Goal: Task Accomplishment & Management: Manage account settings

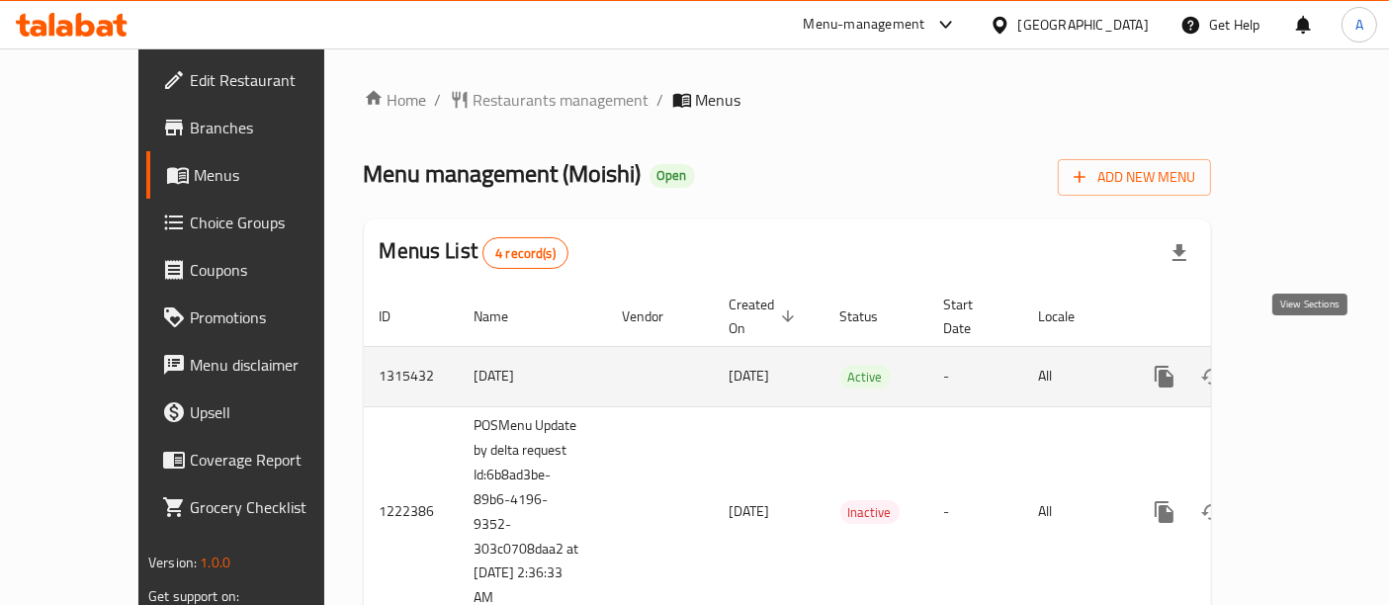
click at [1316, 368] on icon "enhanced table" at bounding box center [1307, 377] width 18 height 18
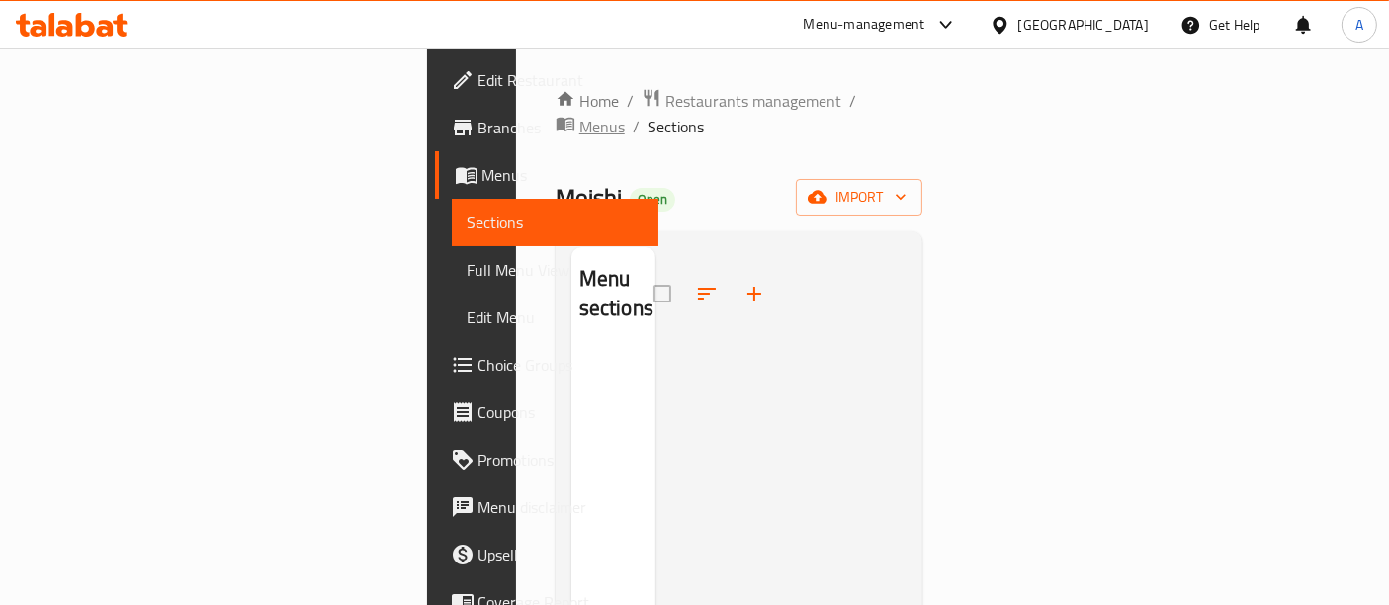
click at [601, 115] on span "Menus" at bounding box center [601, 127] width 45 height 24
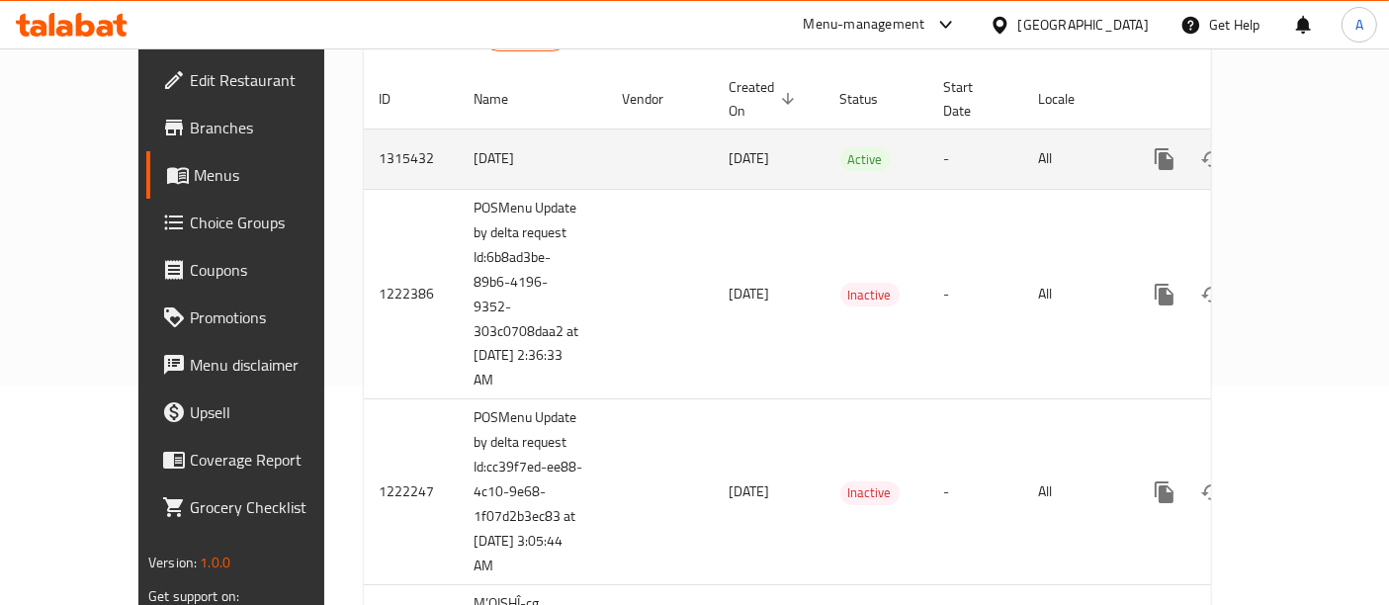
scroll to position [110, 0]
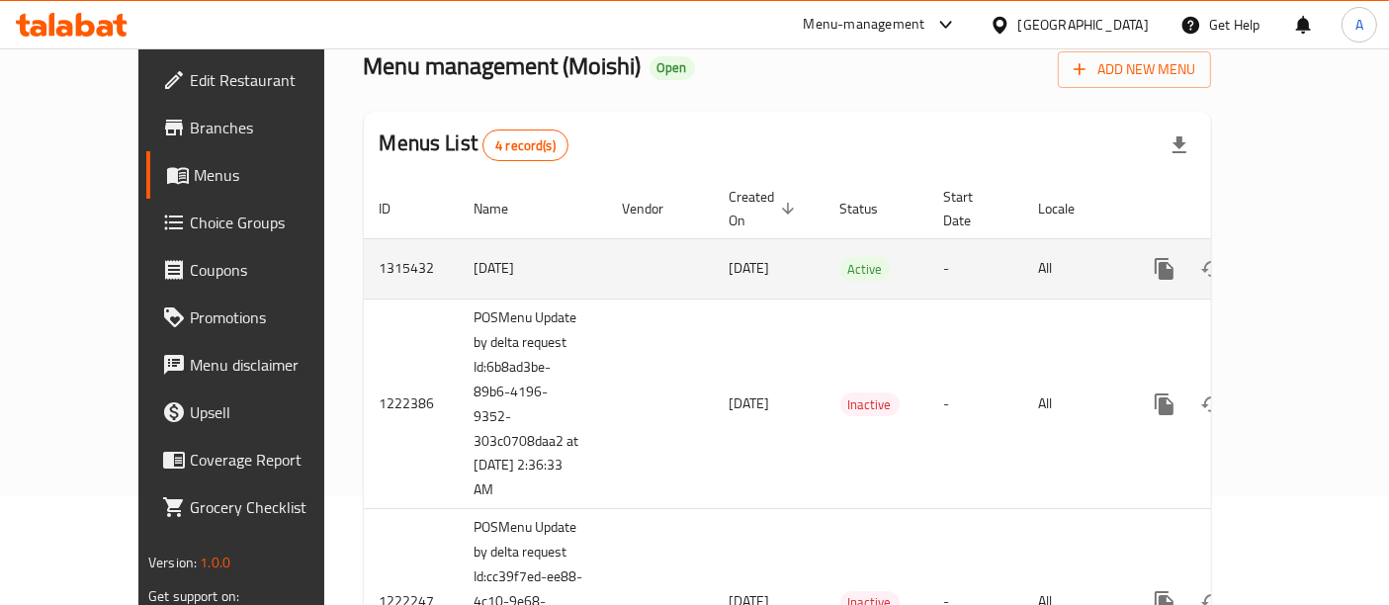
click at [730, 255] on span "[DATE]" at bounding box center [750, 268] width 41 height 26
click at [364, 241] on td "1315432" at bounding box center [411, 268] width 95 height 60
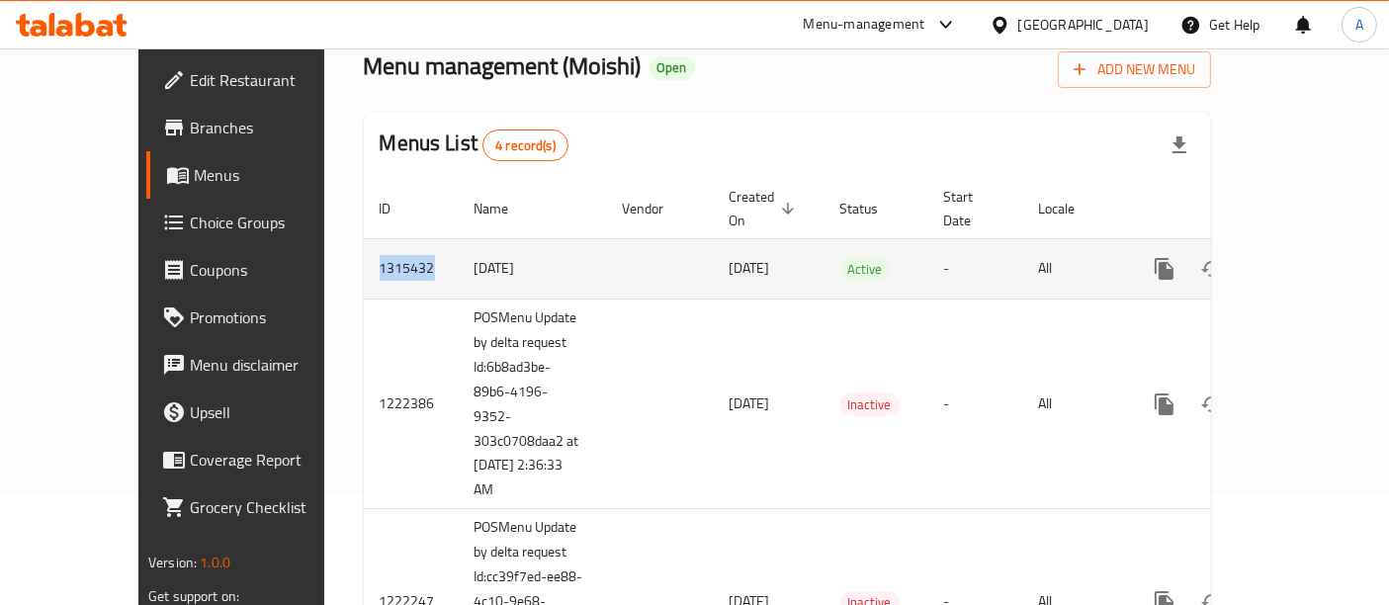
click at [364, 241] on td "1315432" at bounding box center [411, 268] width 95 height 60
copy td "1315432"
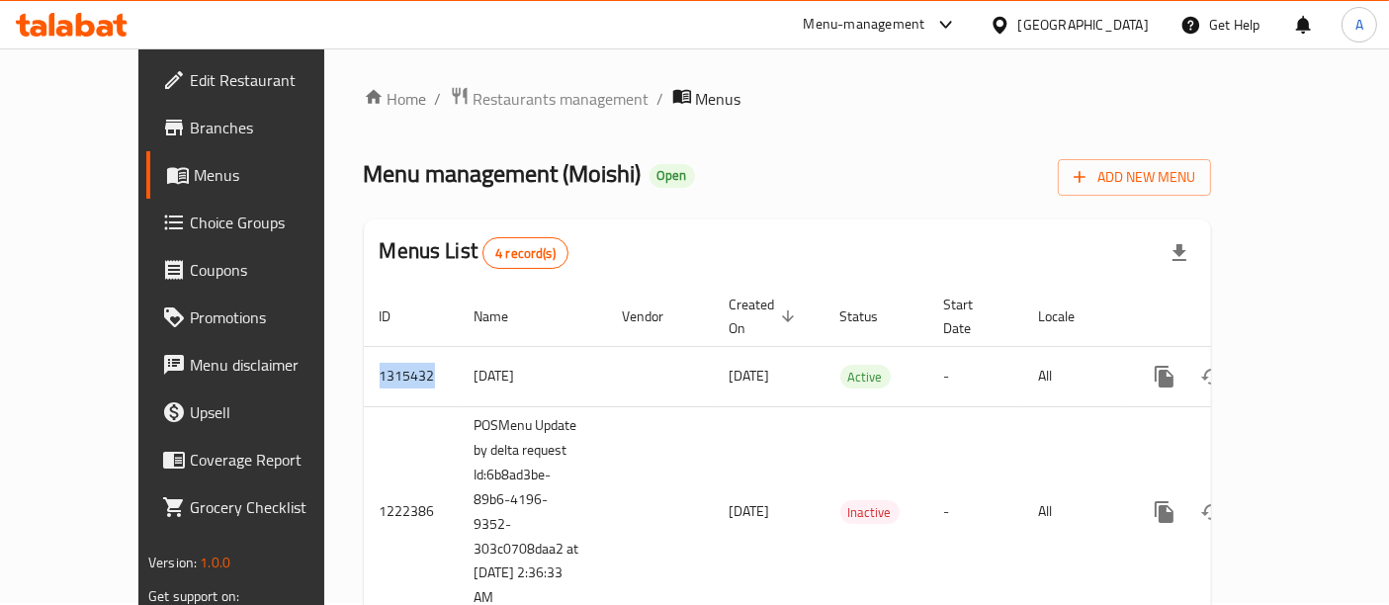
scroll to position [0, 0]
click at [190, 128] on span "Branches" at bounding box center [272, 128] width 165 height 24
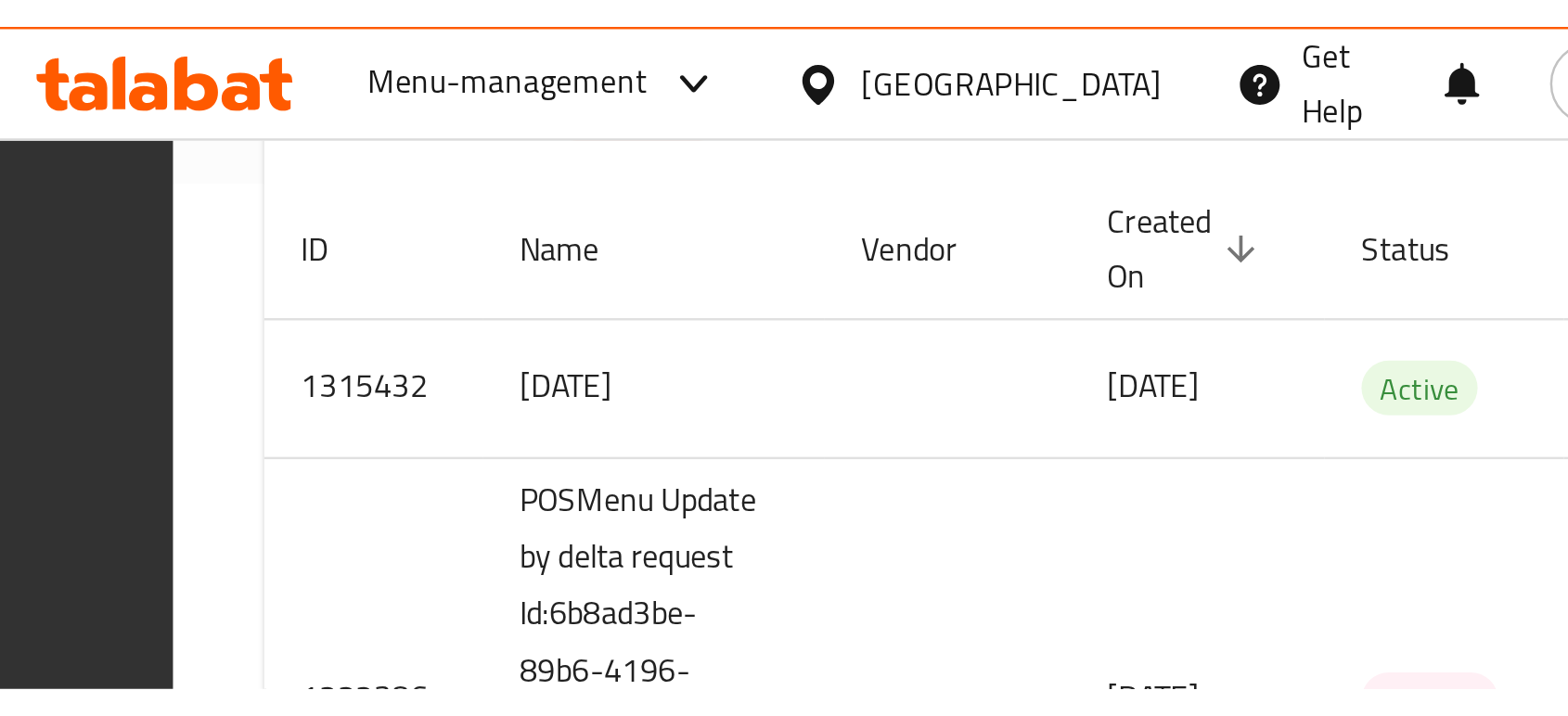
scroll to position [126, 0]
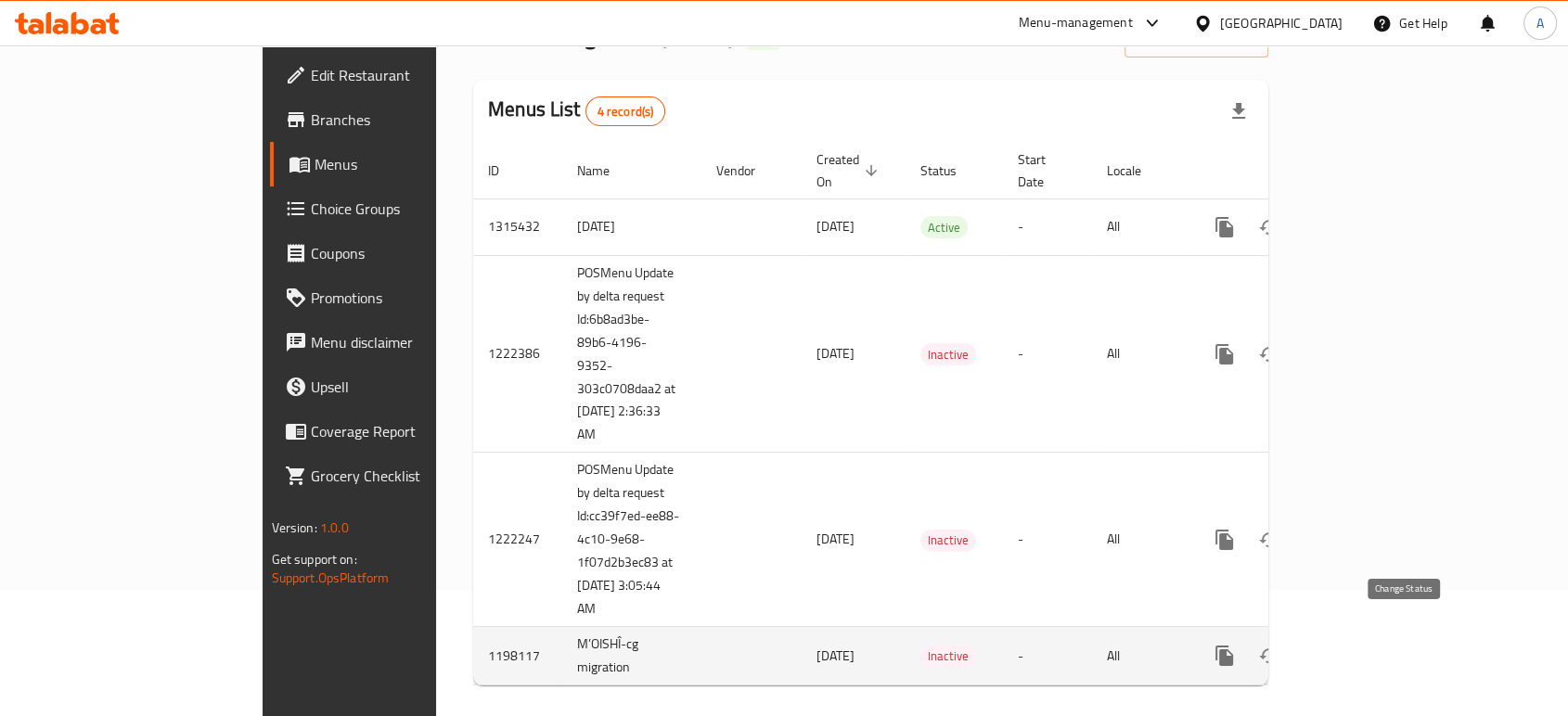
click at [1279, 567] on icon "enhanced table" at bounding box center [1270, 656] width 21 height 15
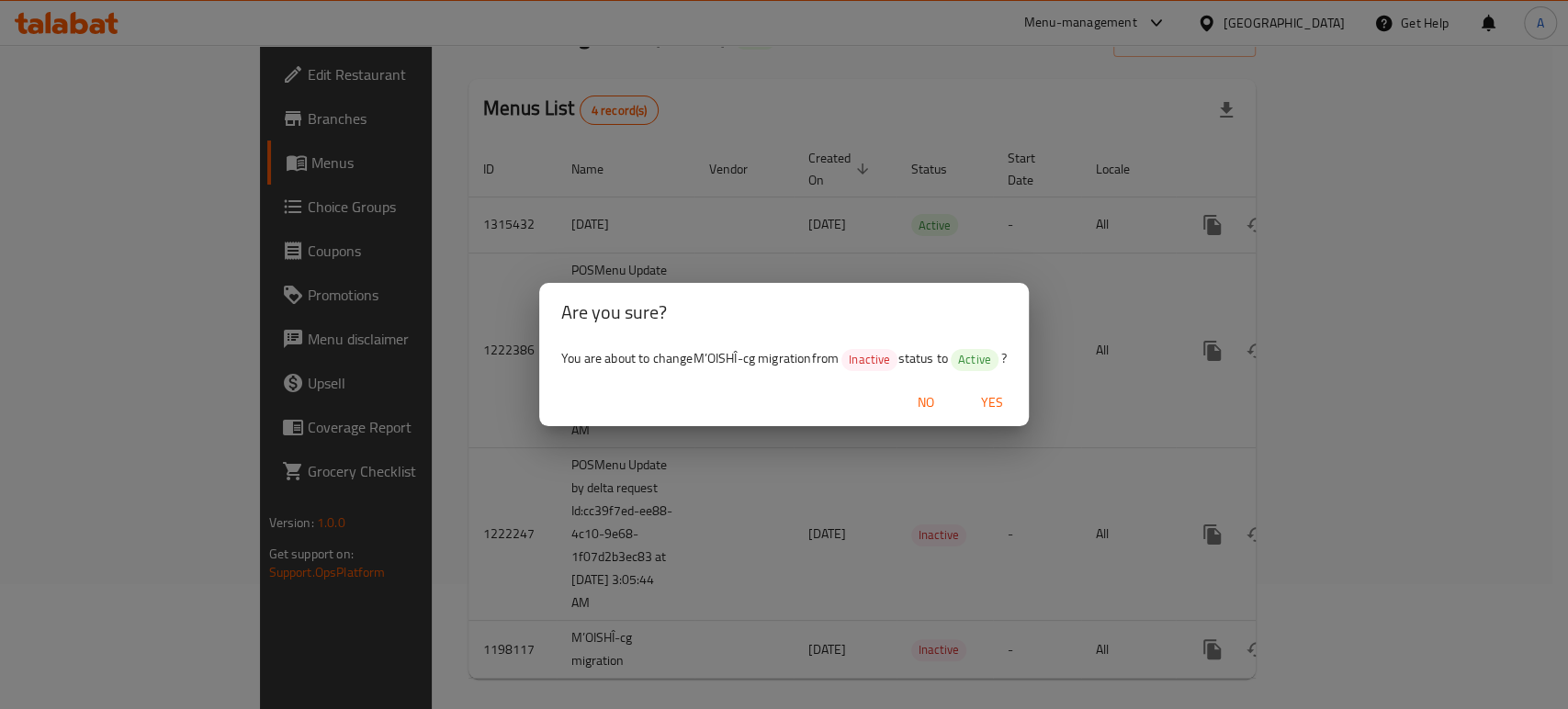
click at [947, 410] on span "No" at bounding box center [925, 402] width 44 height 23
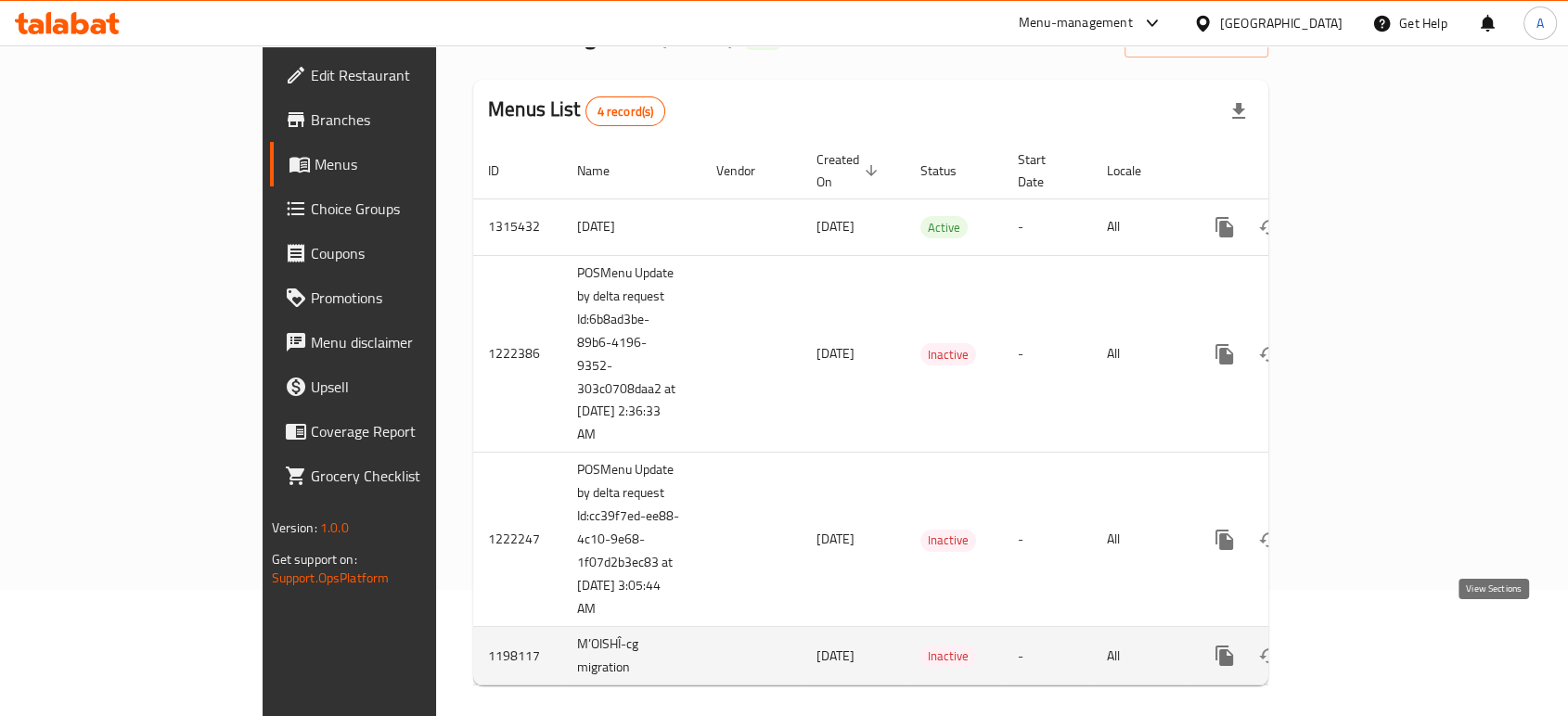
click at [1318, 567] on link "enhanced table" at bounding box center [1358, 655] width 44 height 44
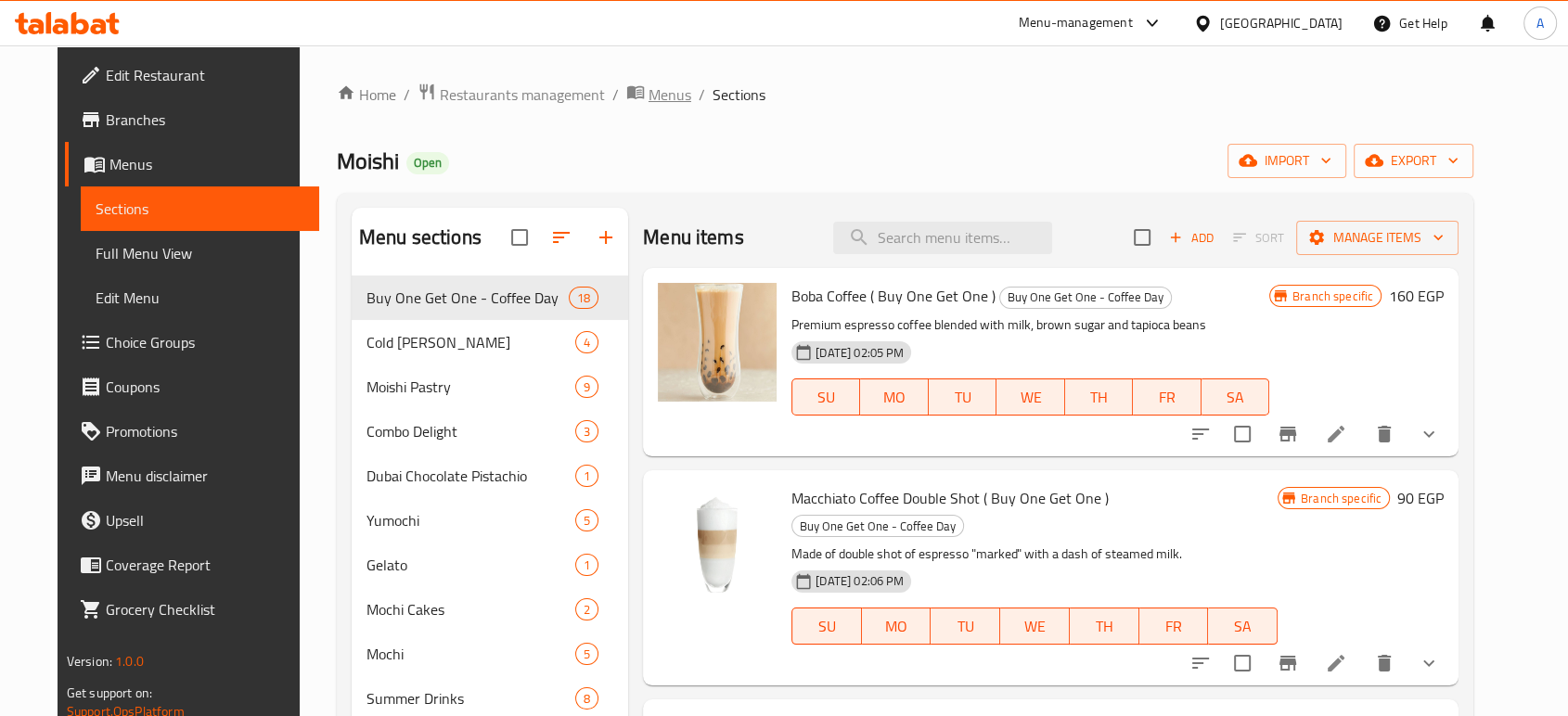
click at [648, 85] on span "Menus" at bounding box center [669, 95] width 42 height 23
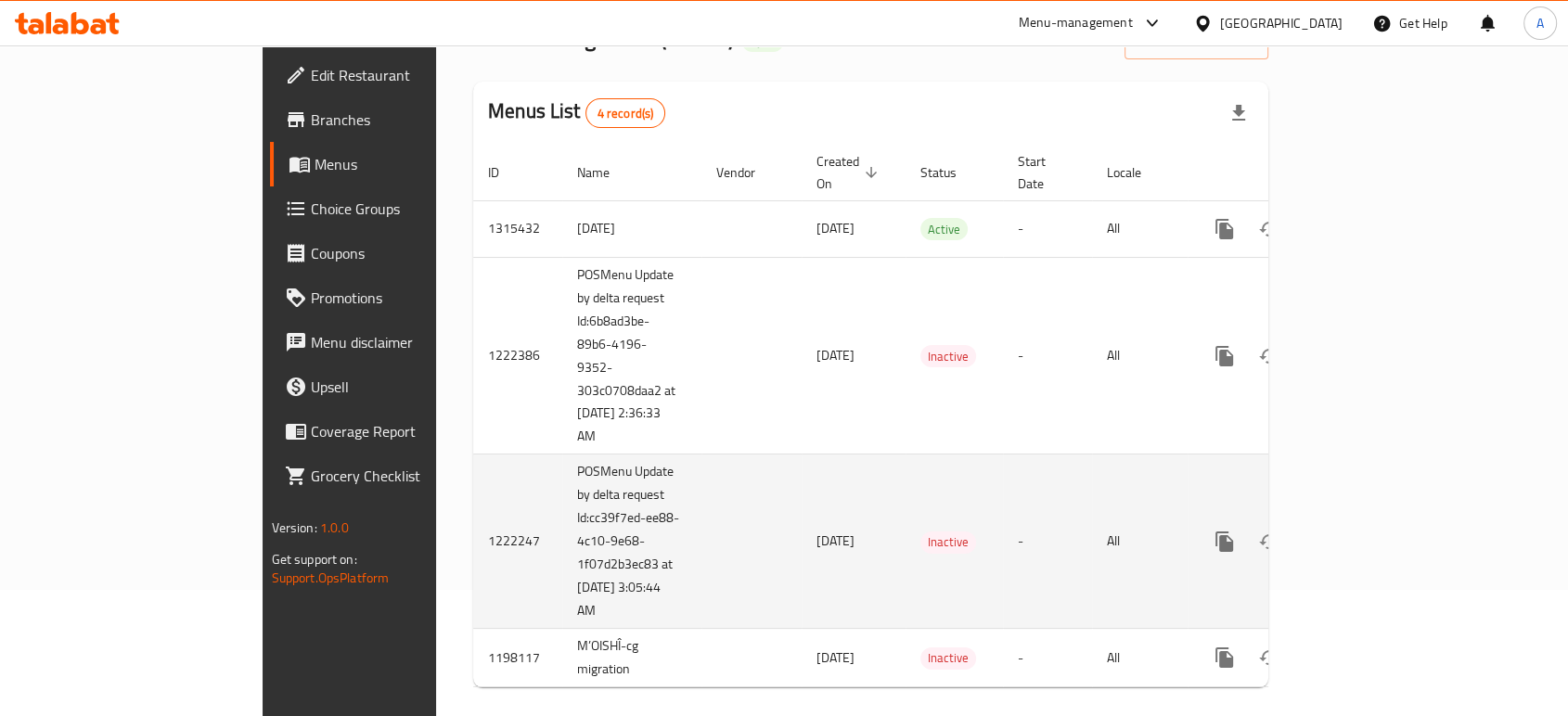
scroll to position [127, 0]
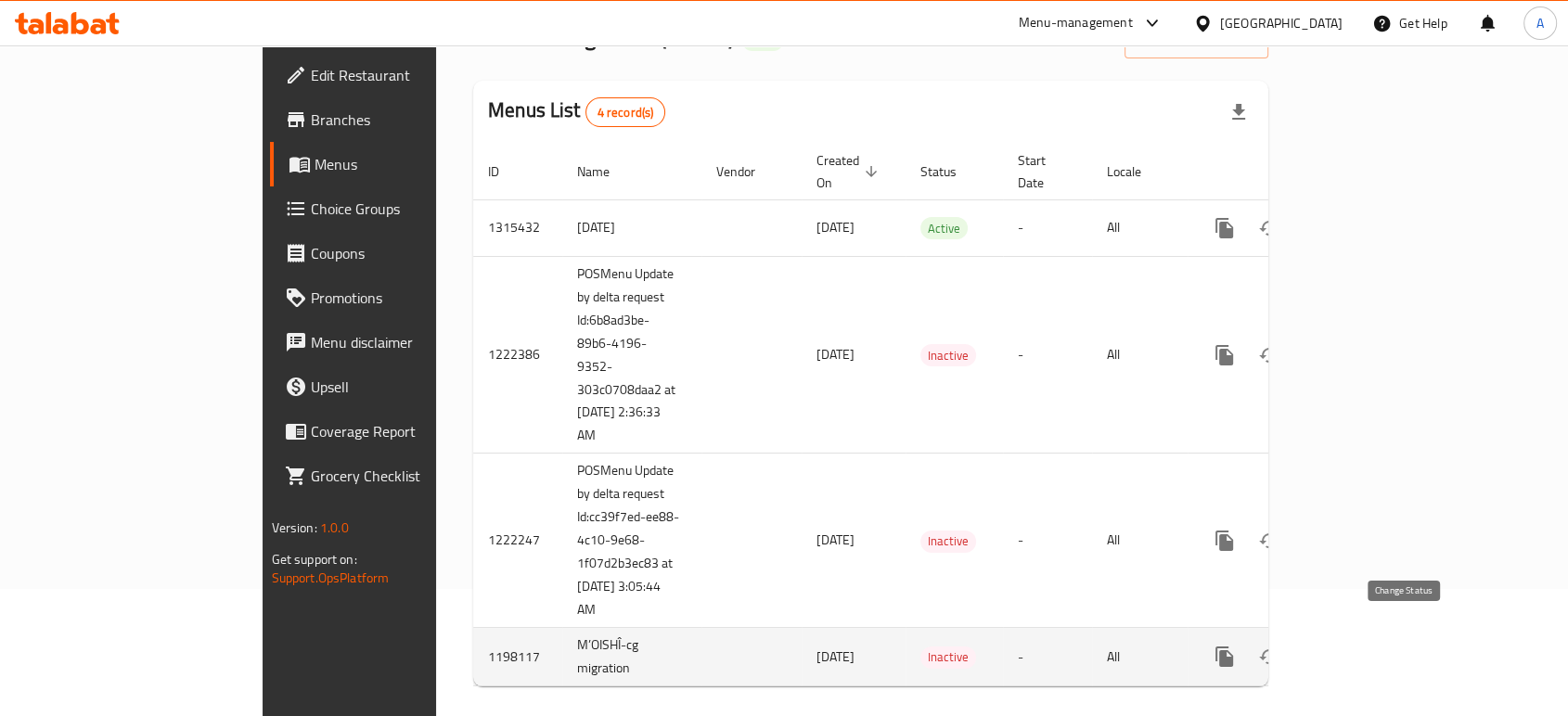
click at [1279, 567] on icon "enhanced table" at bounding box center [1270, 657] width 21 height 15
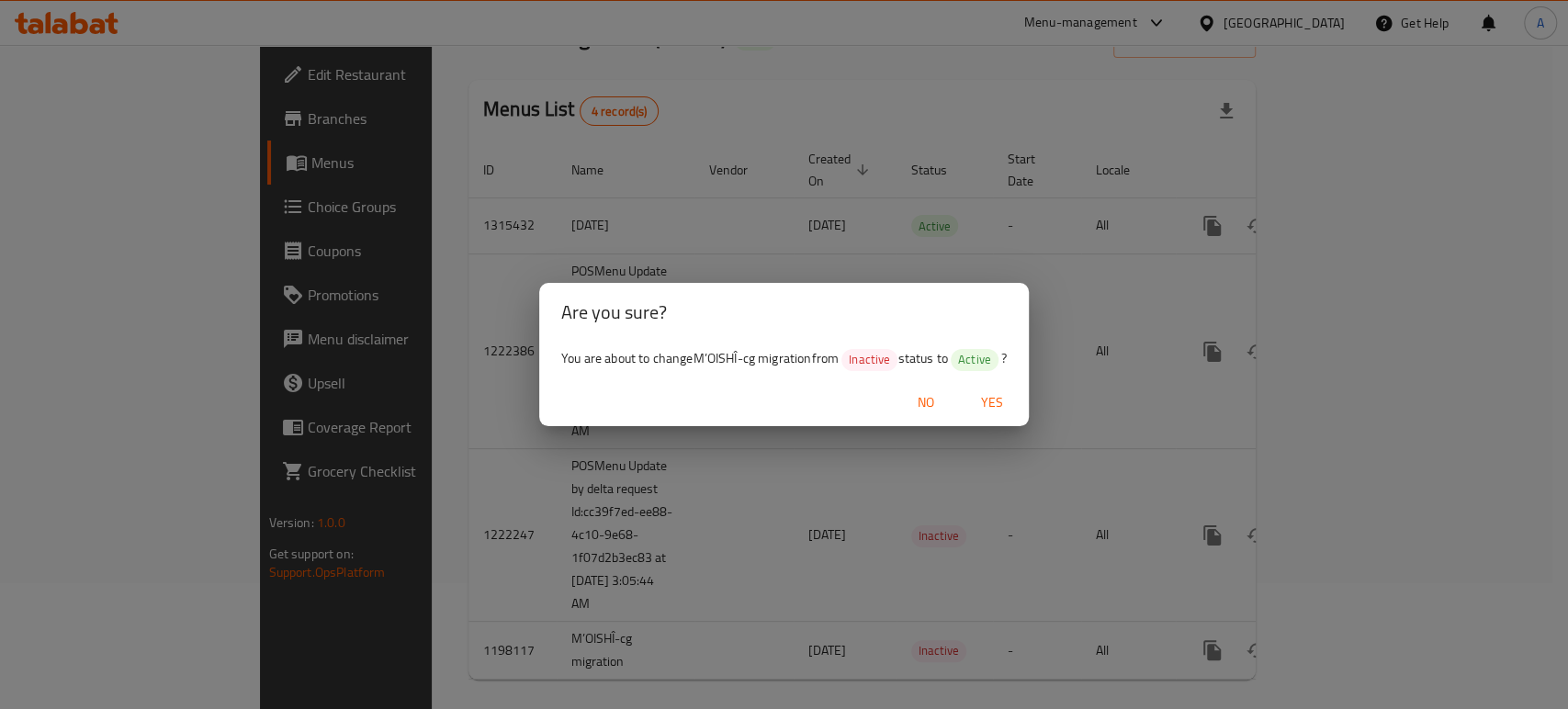
click at [987, 408] on span "Yes" at bounding box center [991, 402] width 44 height 23
